Goal: Task Accomplishment & Management: Use online tool/utility

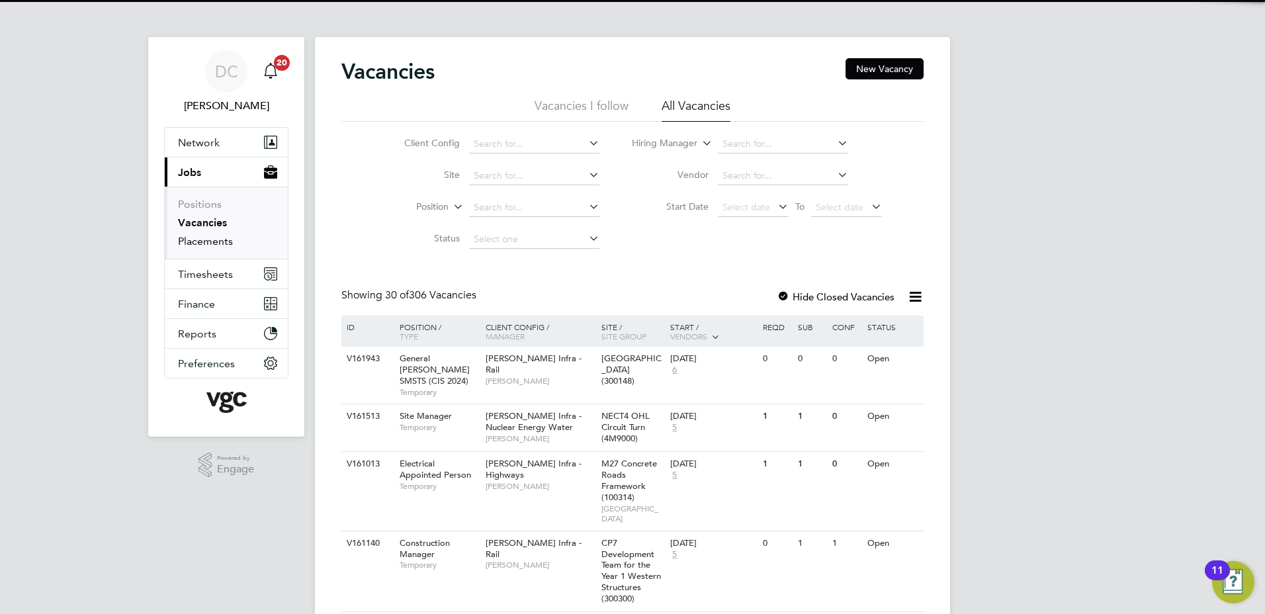
click at [195, 242] on link "Placements" at bounding box center [205, 241] width 55 height 13
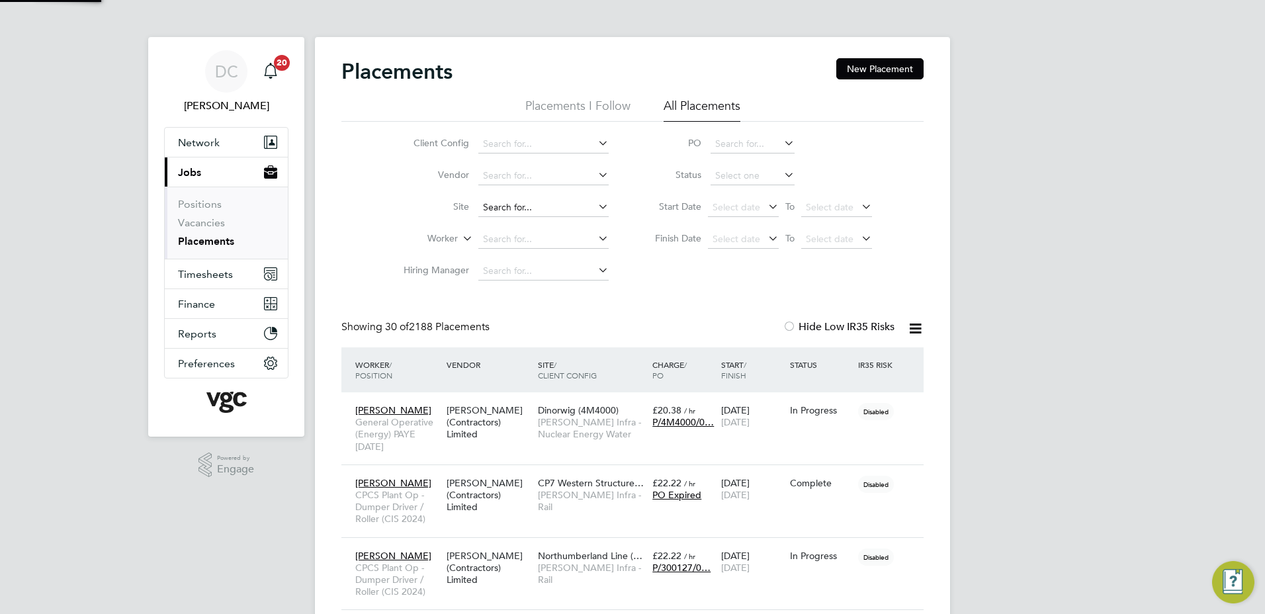
click at [507, 211] on input at bounding box center [543, 207] width 130 height 19
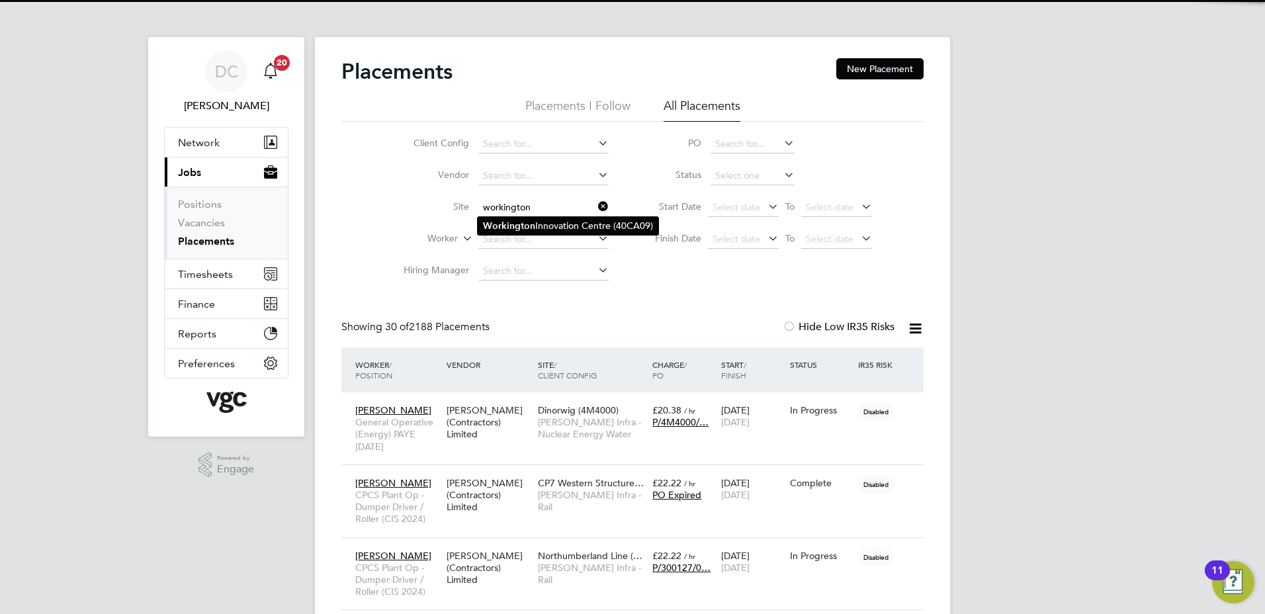
click at [516, 221] on b "Workington" at bounding box center [509, 225] width 52 height 11
type input "[GEOGRAPHIC_DATA] (40CA09)"
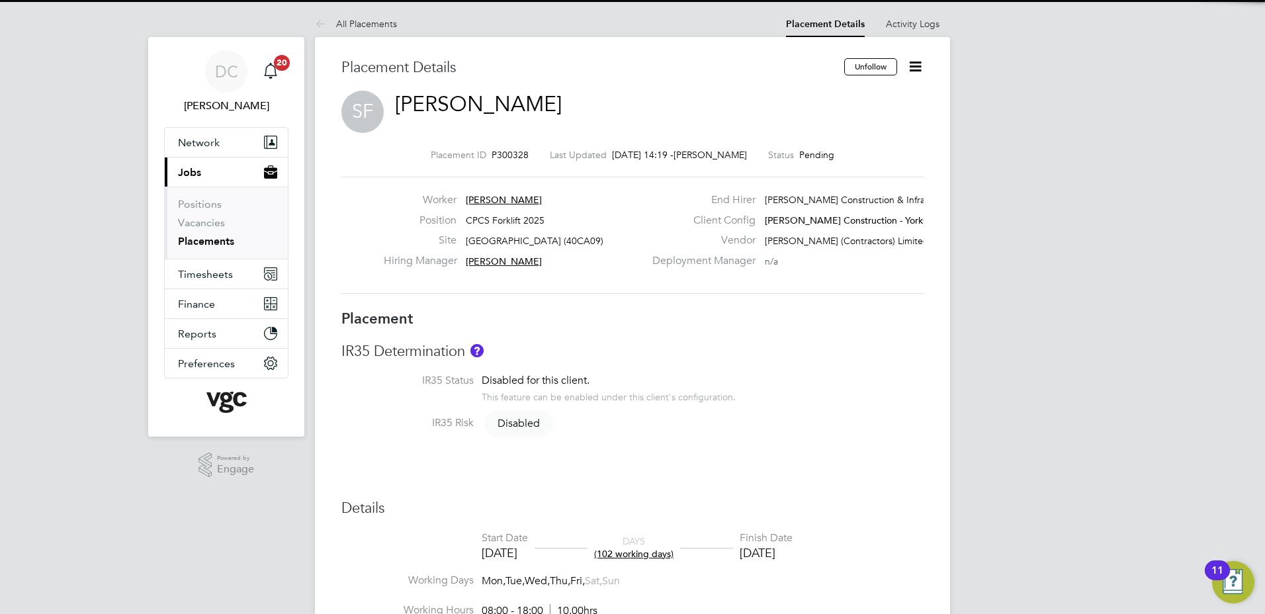
click at [916, 66] on icon at bounding box center [915, 66] width 17 height 17
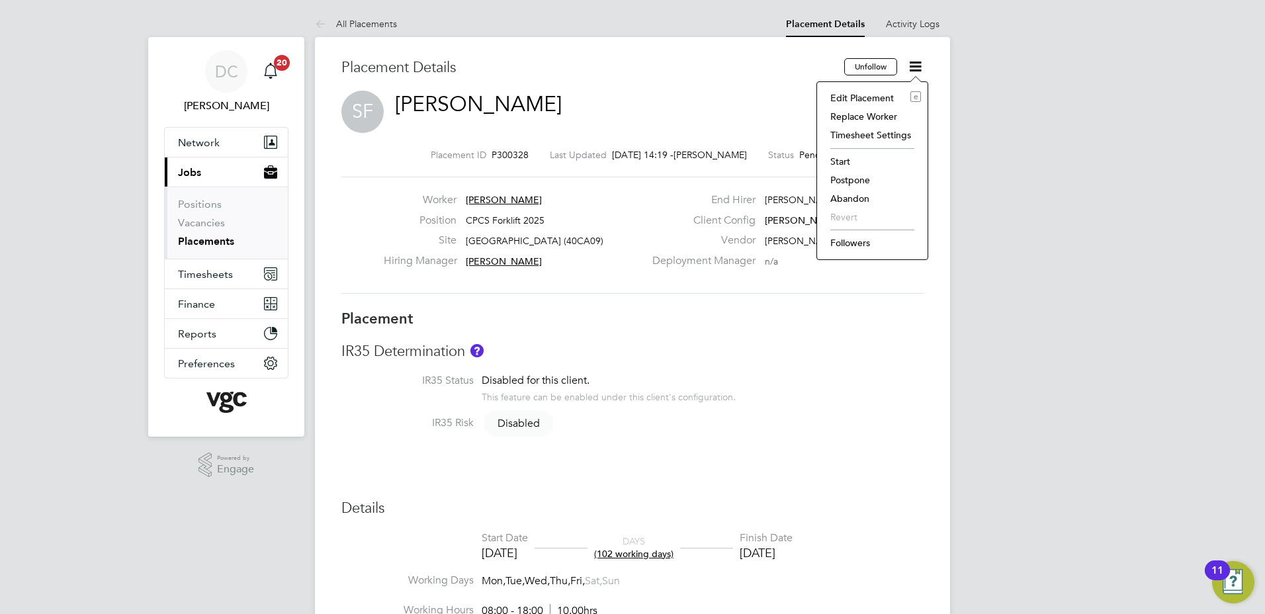
click at [839, 162] on li "Start" at bounding box center [871, 161] width 97 height 19
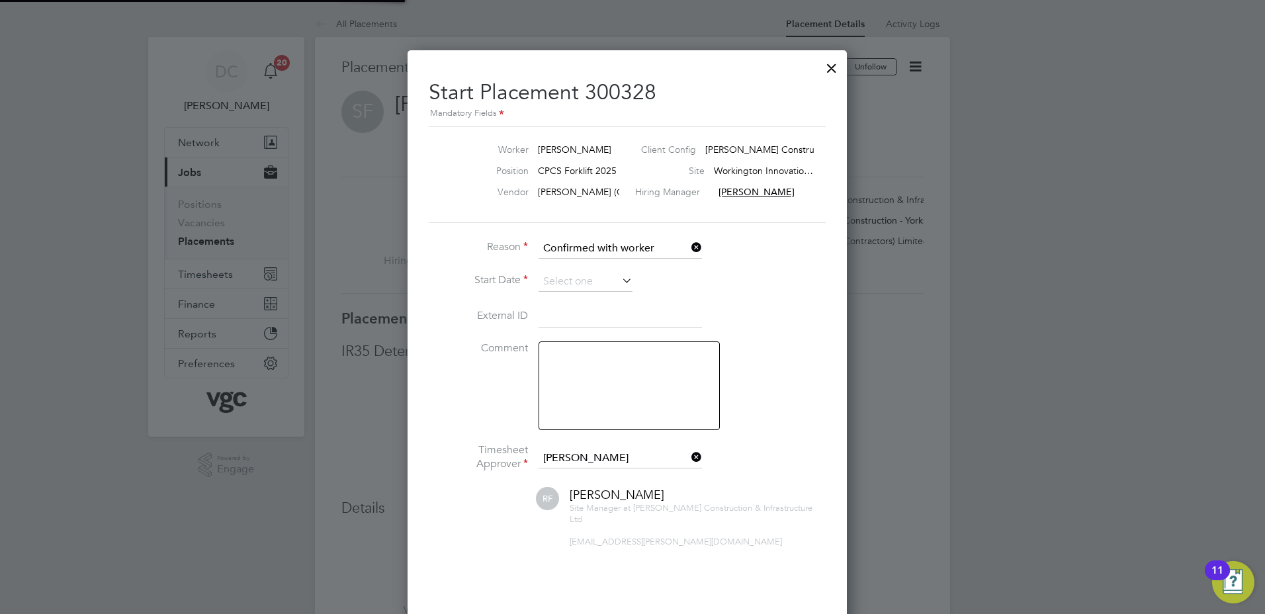
scroll to position [7, 7]
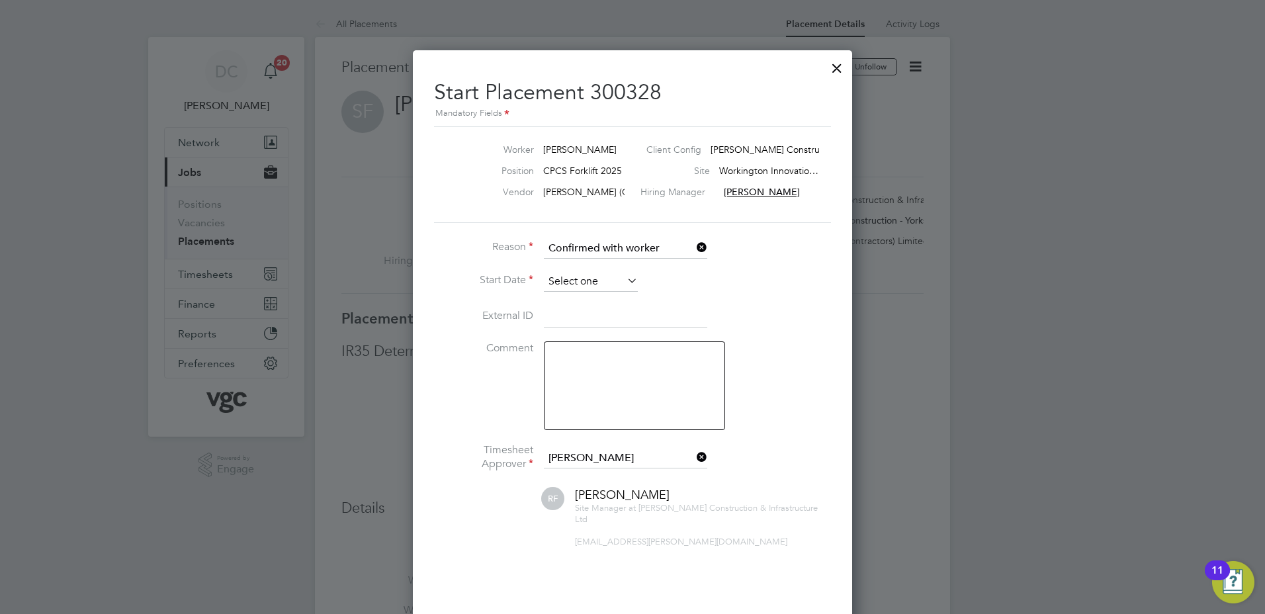
click at [604, 286] on input at bounding box center [591, 282] width 94 height 20
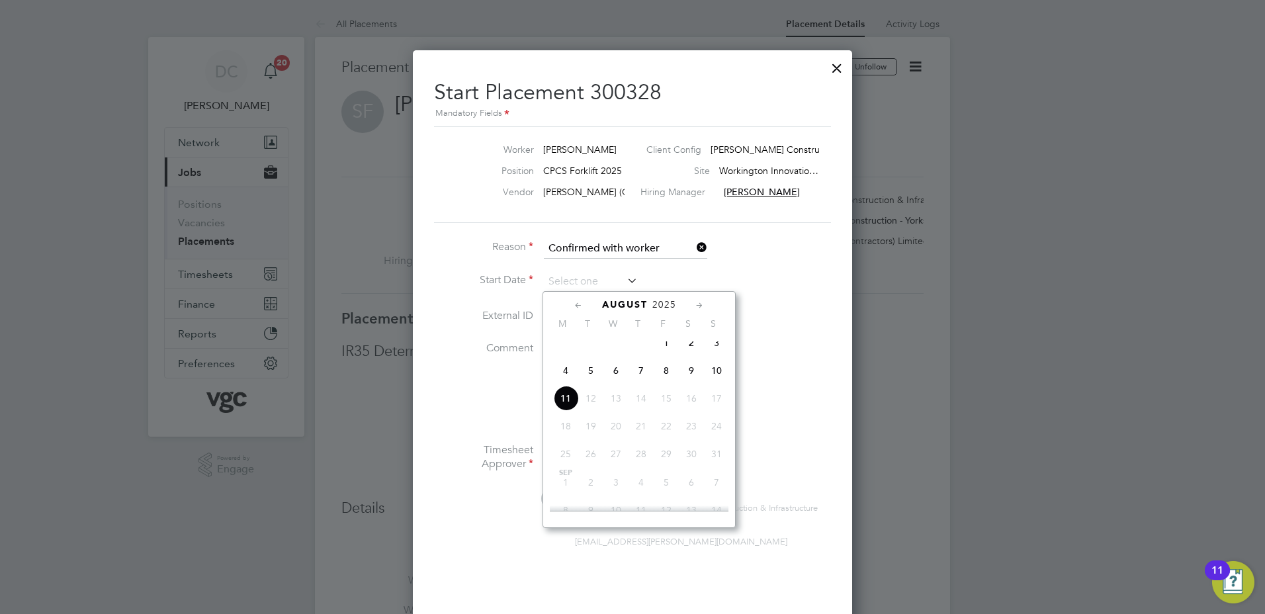
click at [594, 407] on span "12" at bounding box center [590, 398] width 25 height 25
click at [836, 68] on div at bounding box center [837, 65] width 24 height 24
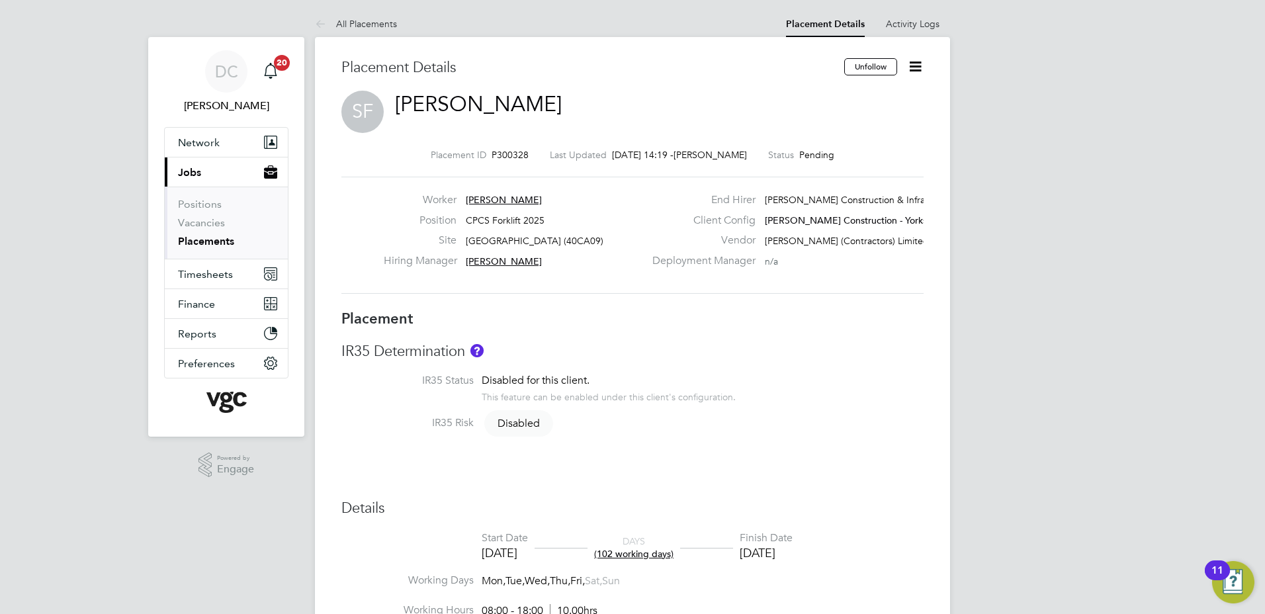
click at [210, 269] on span "Timesheets" at bounding box center [205, 274] width 55 height 13
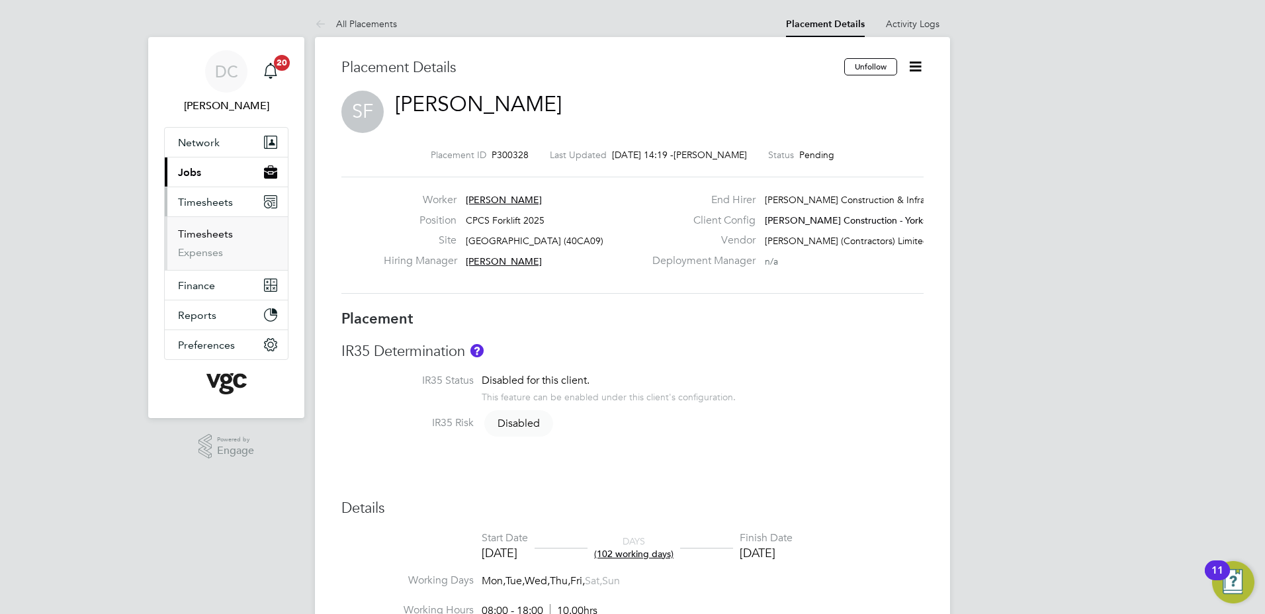
click at [203, 233] on link "Timesheets" at bounding box center [205, 234] width 55 height 13
